Goal: Task Accomplishment & Management: Manage account settings

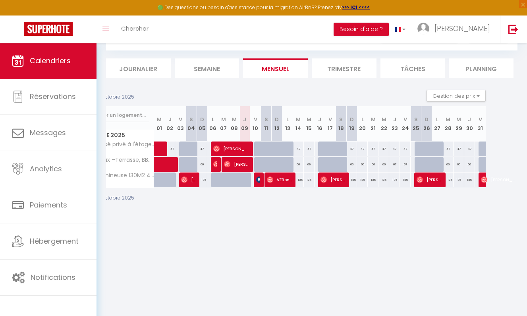
scroll to position [0, 32]
click at [273, 176] on img at bounding box center [270, 179] width 6 height 6
select select "OK"
select select "0"
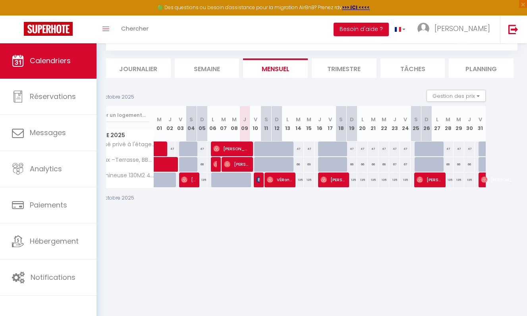
select select "0"
select select "1"
select select
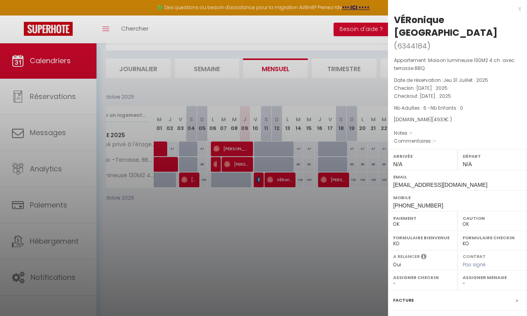
click at [323, 180] on div at bounding box center [263, 158] width 527 height 316
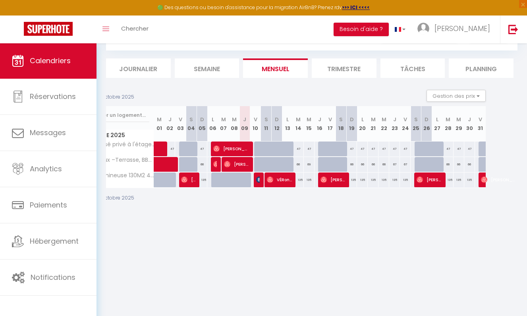
click at [323, 180] on img at bounding box center [324, 179] width 6 height 6
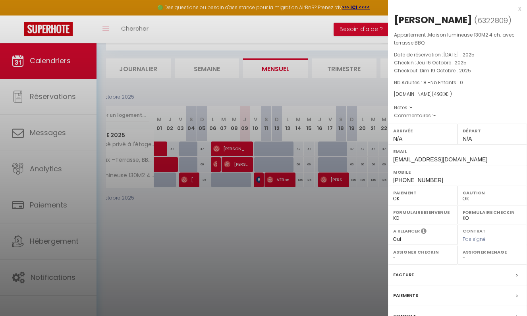
click at [297, 182] on div at bounding box center [263, 158] width 527 height 316
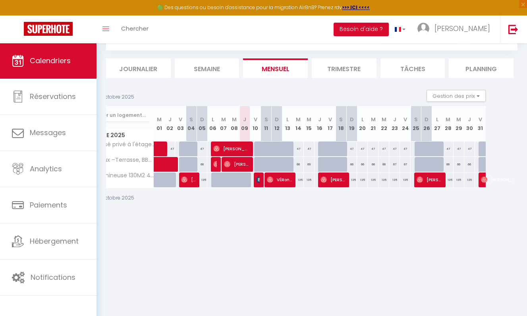
click at [421, 184] on span "[PERSON_NAME]" at bounding box center [429, 179] width 25 height 15
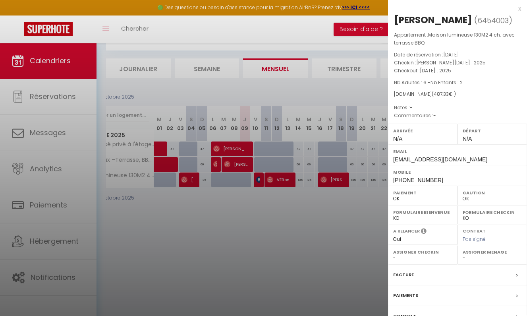
click at [325, 178] on div at bounding box center [263, 158] width 527 height 316
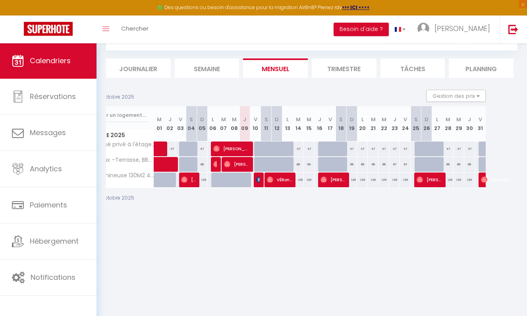
click at [228, 161] on img at bounding box center [227, 164] width 6 height 6
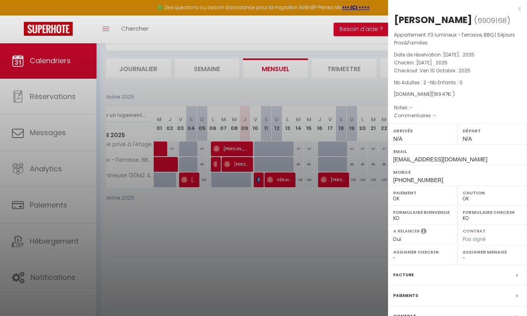
click at [216, 164] on div at bounding box center [263, 158] width 527 height 316
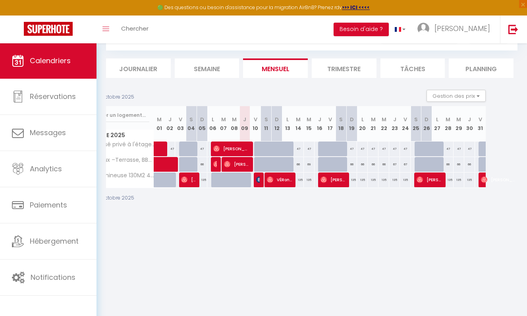
click at [216, 164] on img at bounding box center [216, 164] width 6 height 6
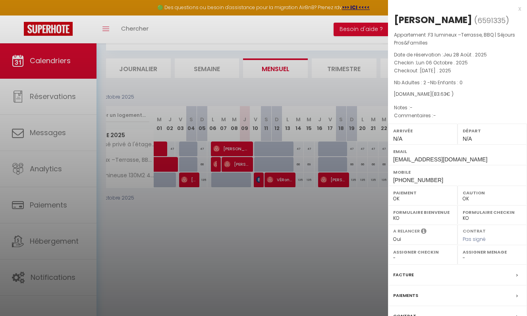
click at [216, 153] on div at bounding box center [263, 158] width 527 height 316
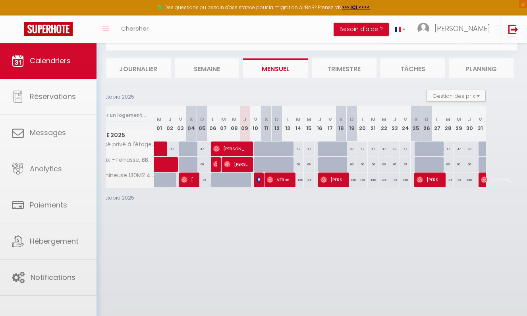
click at [216, 153] on body "🟢 Des questions ou besoin d'assistance pour la migration AirBnB? Prenez rdv >>>…" at bounding box center [263, 162] width 527 height 316
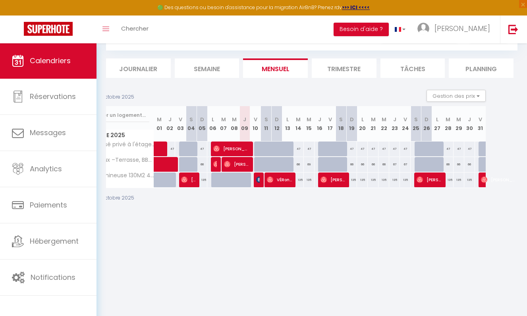
click at [216, 148] on img at bounding box center [216, 148] width 6 height 6
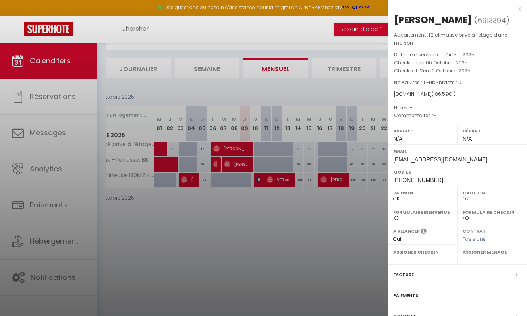
click at [216, 148] on div at bounding box center [263, 158] width 527 height 316
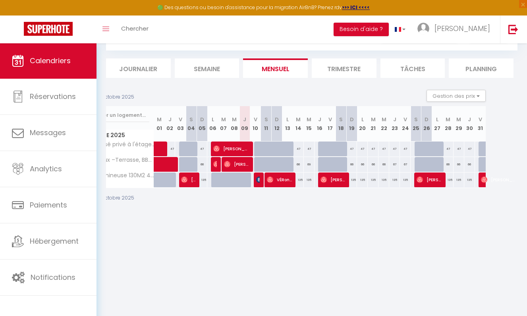
click at [257, 183] on span "[PERSON_NAME]" at bounding box center [258, 179] width 4 height 15
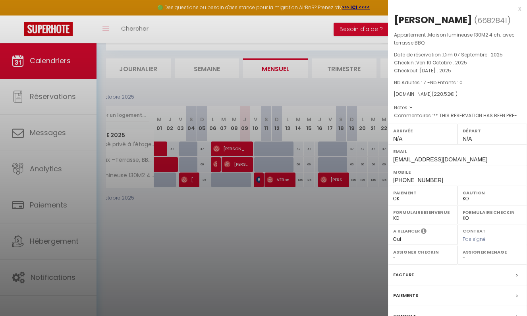
click at [232, 167] on div at bounding box center [263, 158] width 527 height 316
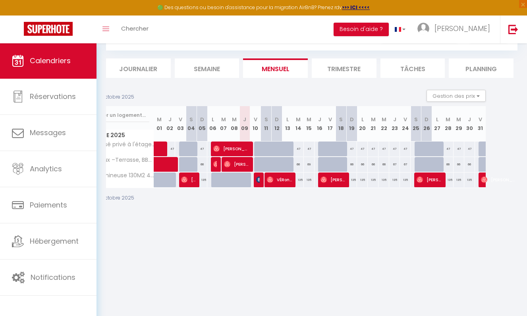
click at [232, 167] on span "[PERSON_NAME]" at bounding box center [236, 164] width 25 height 15
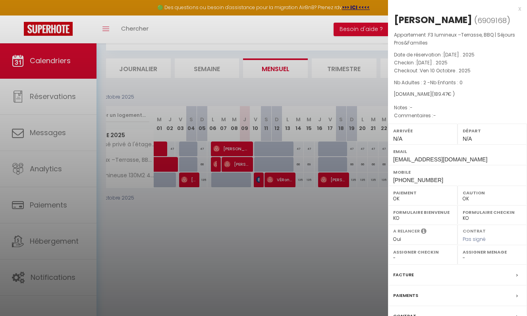
click at [261, 180] on div at bounding box center [263, 158] width 527 height 316
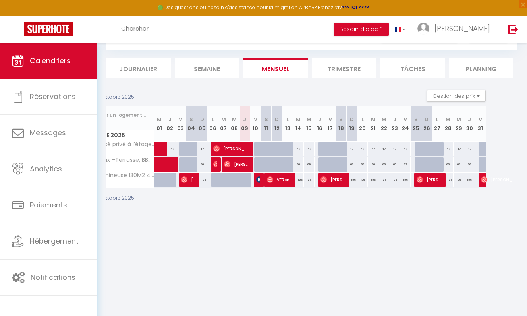
click at [261, 180] on body "🟢 Des questions ou besoin d'assistance pour la migration AirBnB? Prenez rdv >>>…" at bounding box center [263, 162] width 527 height 316
click at [261, 180] on div "135" at bounding box center [266, 179] width 11 height 15
click at [257, 181] on img at bounding box center [259, 179] width 6 height 6
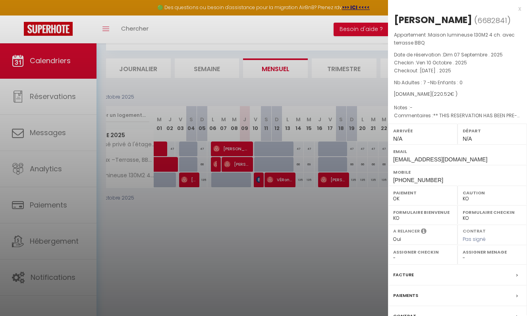
click at [257, 181] on div at bounding box center [263, 158] width 527 height 316
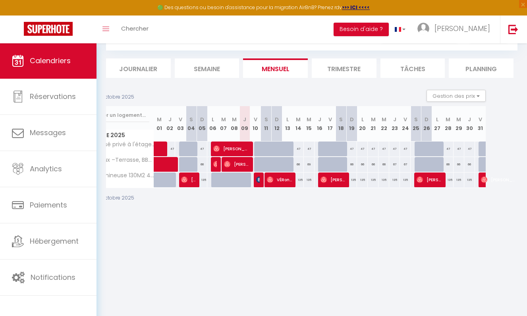
click at [272, 178] on img at bounding box center [270, 179] width 6 height 6
select select "OK"
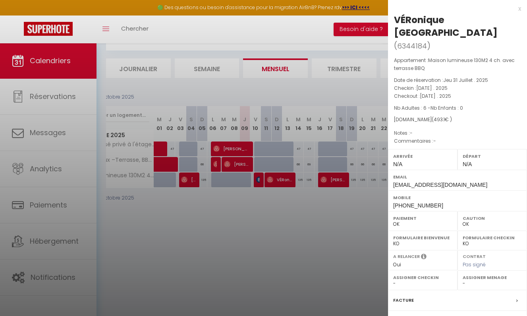
click at [272, 178] on div at bounding box center [263, 158] width 527 height 316
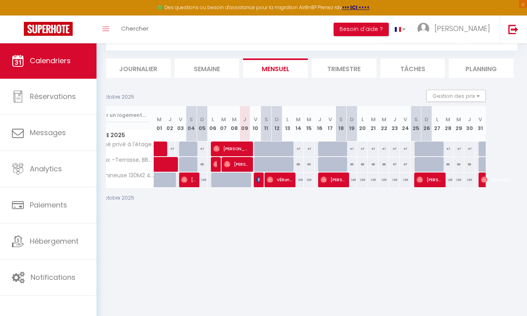
click at [342, 72] on li "Trimestre" at bounding box center [344, 67] width 65 height 19
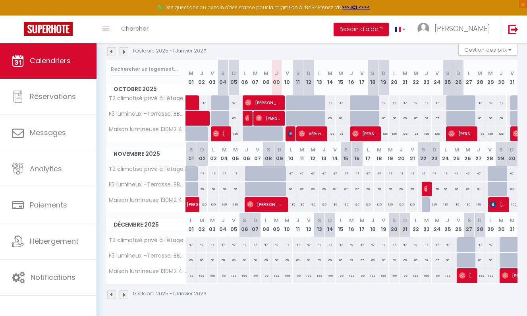
scroll to position [85, 0]
click at [460, 280] on span "[PERSON_NAME]" at bounding box center [466, 275] width 14 height 15
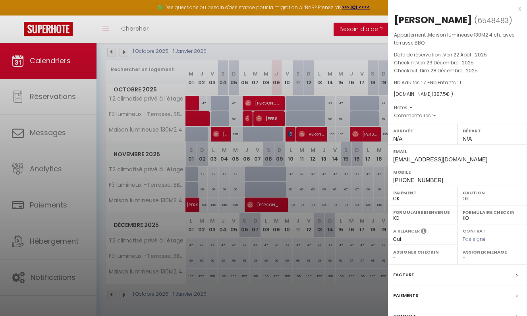
click at [380, 260] on div at bounding box center [263, 158] width 527 height 316
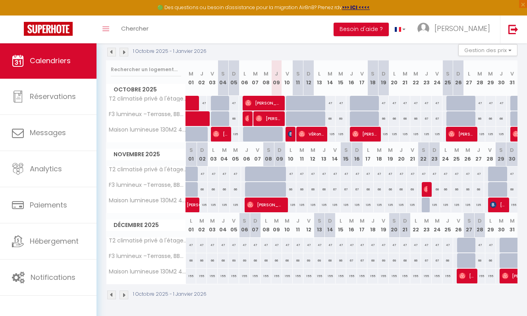
click at [506, 276] on img at bounding box center [505, 276] width 6 height 6
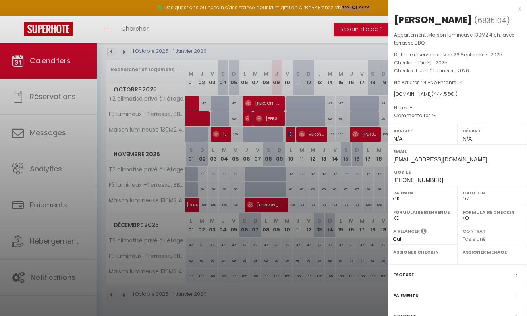
click at [336, 253] on div at bounding box center [263, 158] width 527 height 316
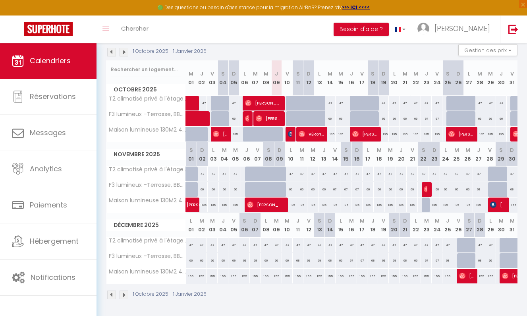
click at [492, 203] on img at bounding box center [493, 204] width 6 height 6
select select "KO"
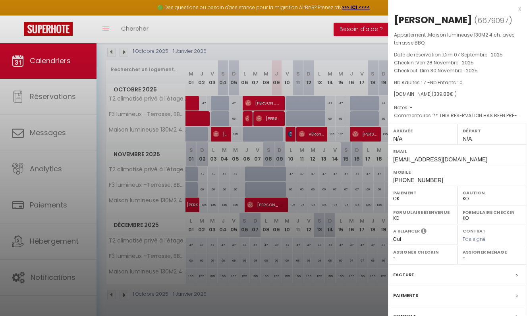
click at [355, 191] on div at bounding box center [263, 158] width 527 height 316
